Goal: Task Accomplishment & Management: Manage account settings

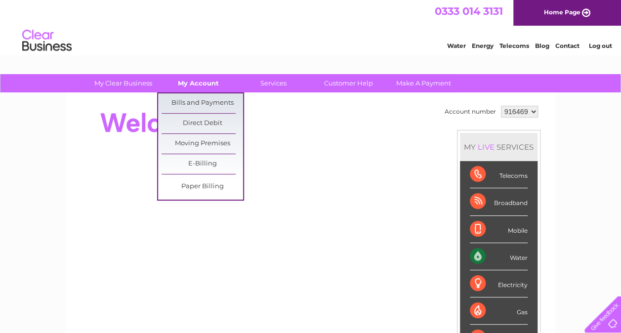
click at [205, 80] on link "My Account" at bounding box center [198, 83] width 81 height 18
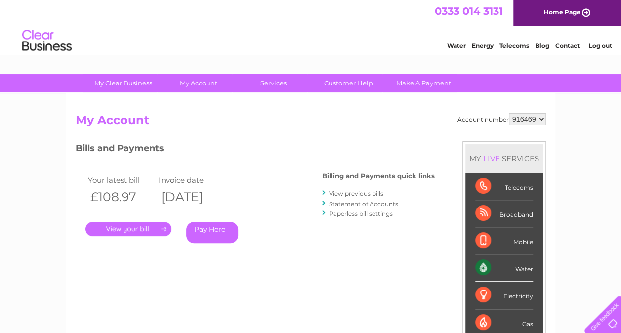
click at [367, 195] on link "View previous bills" at bounding box center [356, 193] width 54 height 7
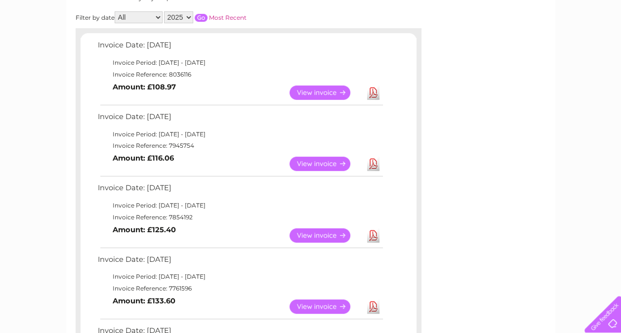
scroll to position [148, 0]
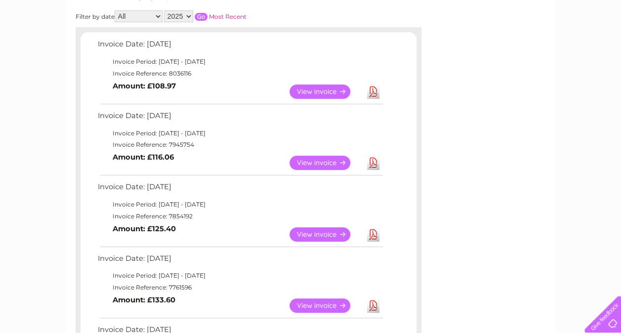
click at [377, 235] on link "Download" at bounding box center [373, 234] width 12 height 14
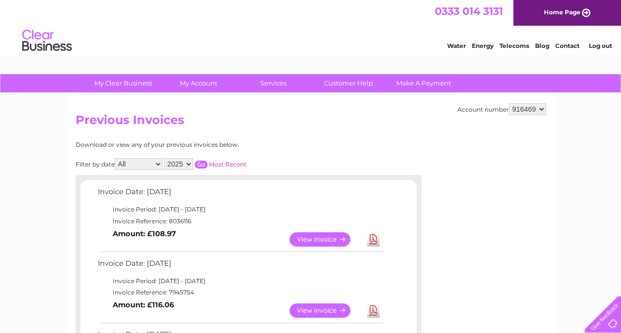
click at [370, 313] on link "Download" at bounding box center [373, 310] width 12 height 14
